Goal: Transaction & Acquisition: Purchase product/service

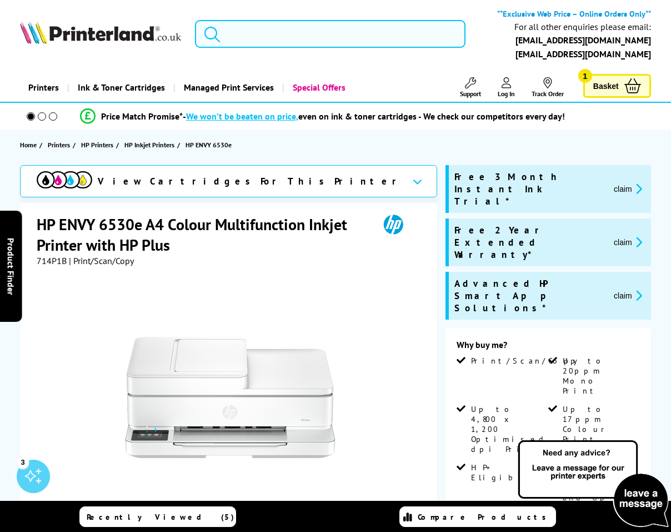
click at [297, 43] on input "search" at bounding box center [330, 34] width 271 height 28
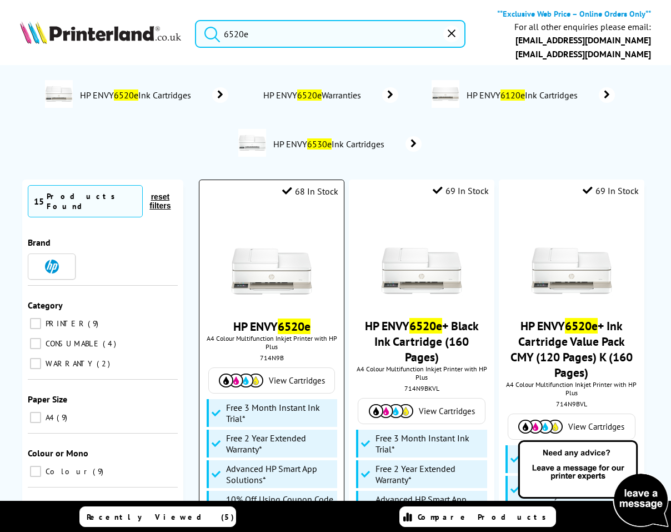
scroll to position [185, 0]
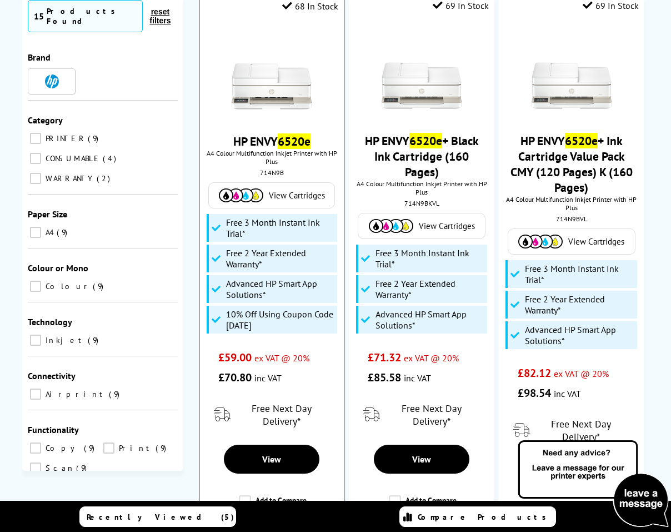
type input "6520e"
click at [291, 142] on mark "6520e" at bounding box center [294, 141] width 33 height 16
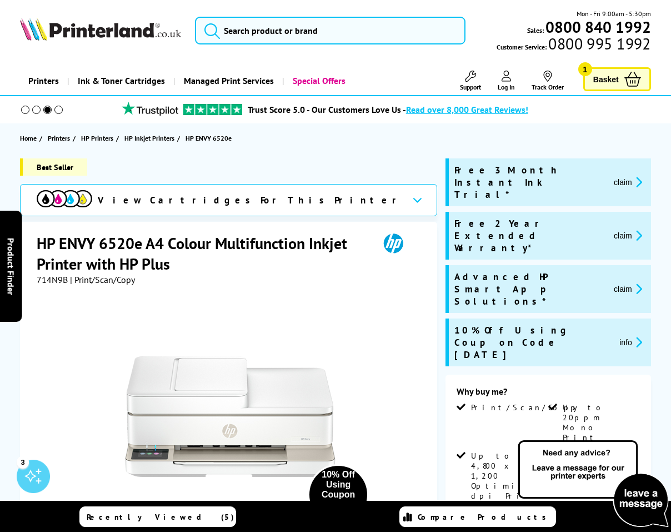
click at [609, 77] on span "Basket" at bounding box center [606, 79] width 26 height 15
